Goal: Transaction & Acquisition: Purchase product/service

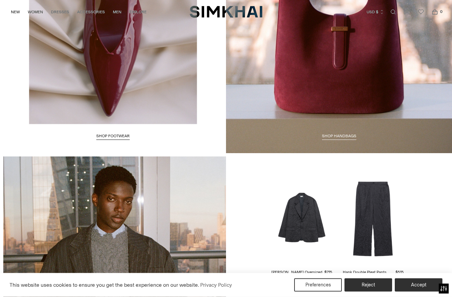
scroll to position [1126, 0]
click at [415, 291] on button "Accept" at bounding box center [419, 284] width 48 height 13
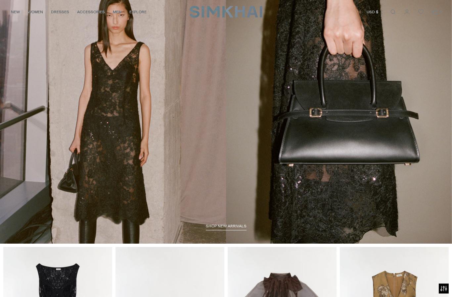
scroll to position [0, 0]
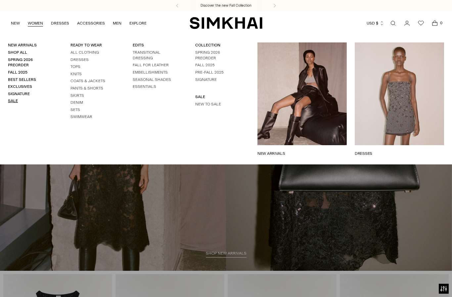
click at [17, 98] on link "Sale" at bounding box center [13, 100] width 10 height 5
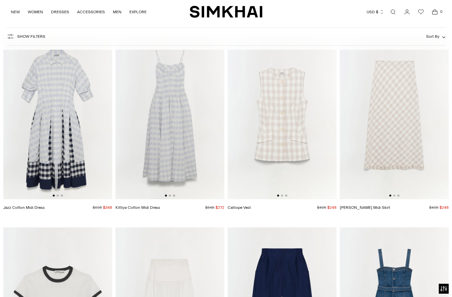
scroll to position [851, 0]
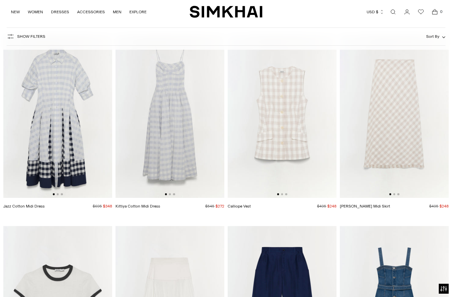
click at [60, 129] on img at bounding box center [57, 116] width 109 height 164
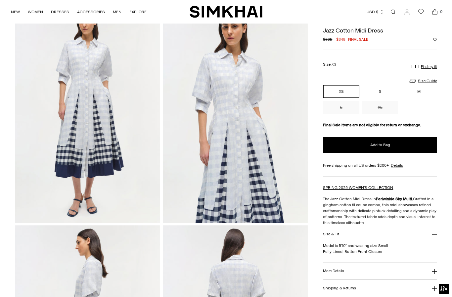
scroll to position [43, 0]
